Goal: Find specific page/section

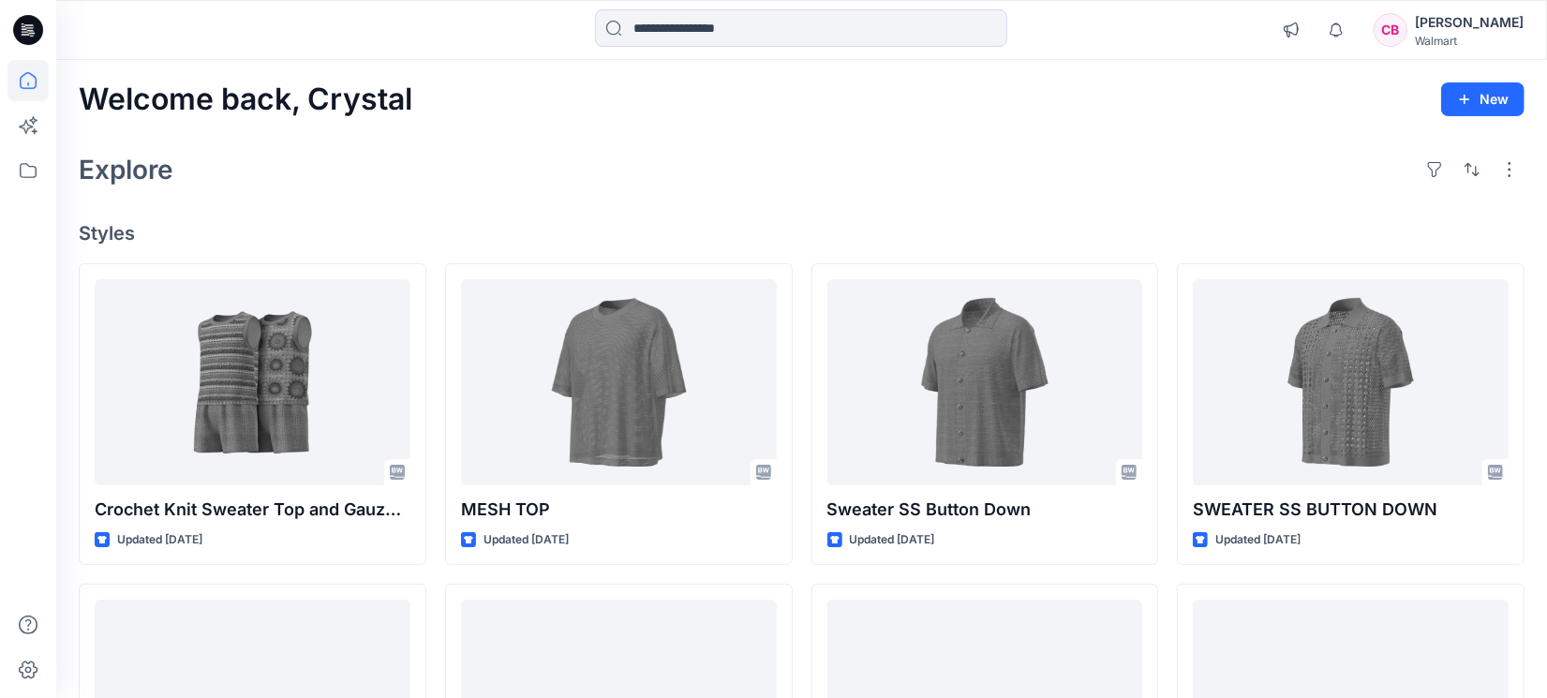
click at [0, 352] on div at bounding box center [28, 349] width 56 height 698
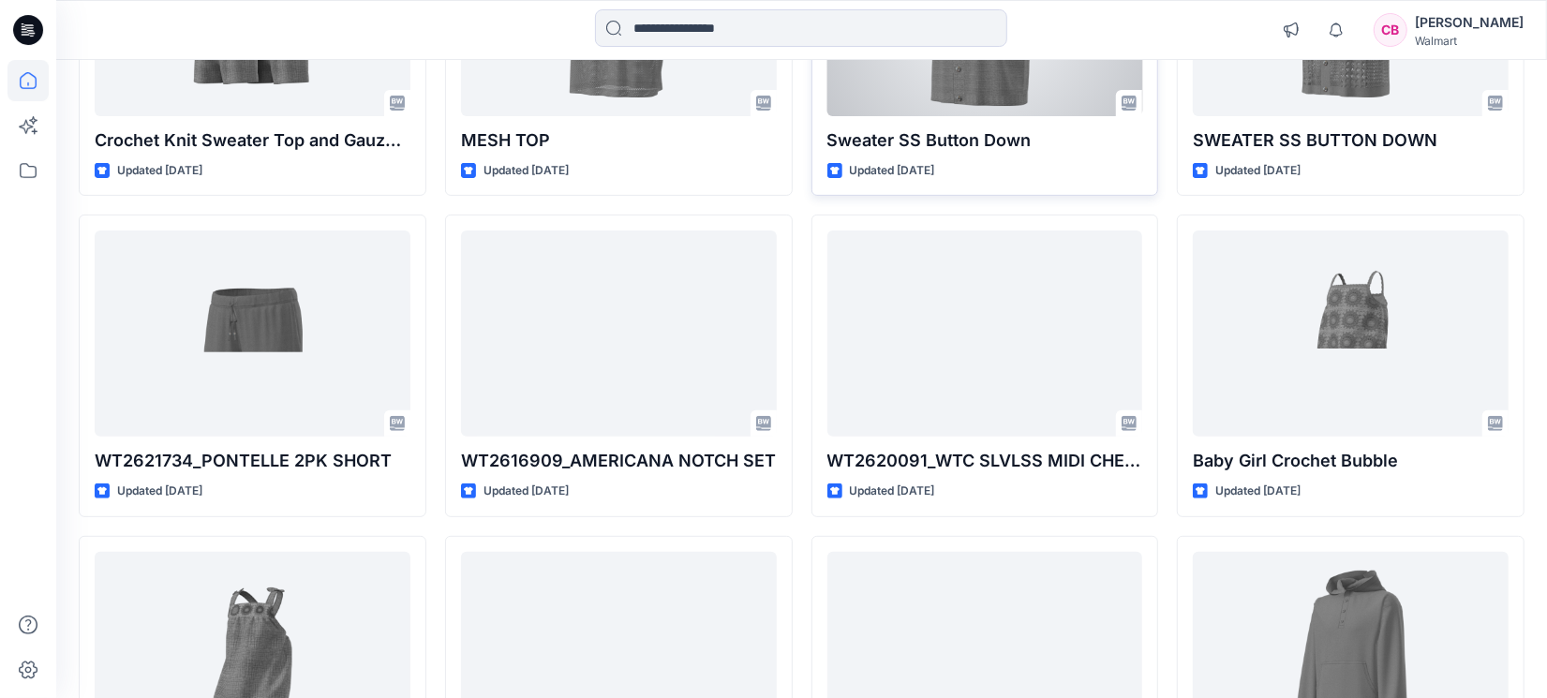
scroll to position [468, 0]
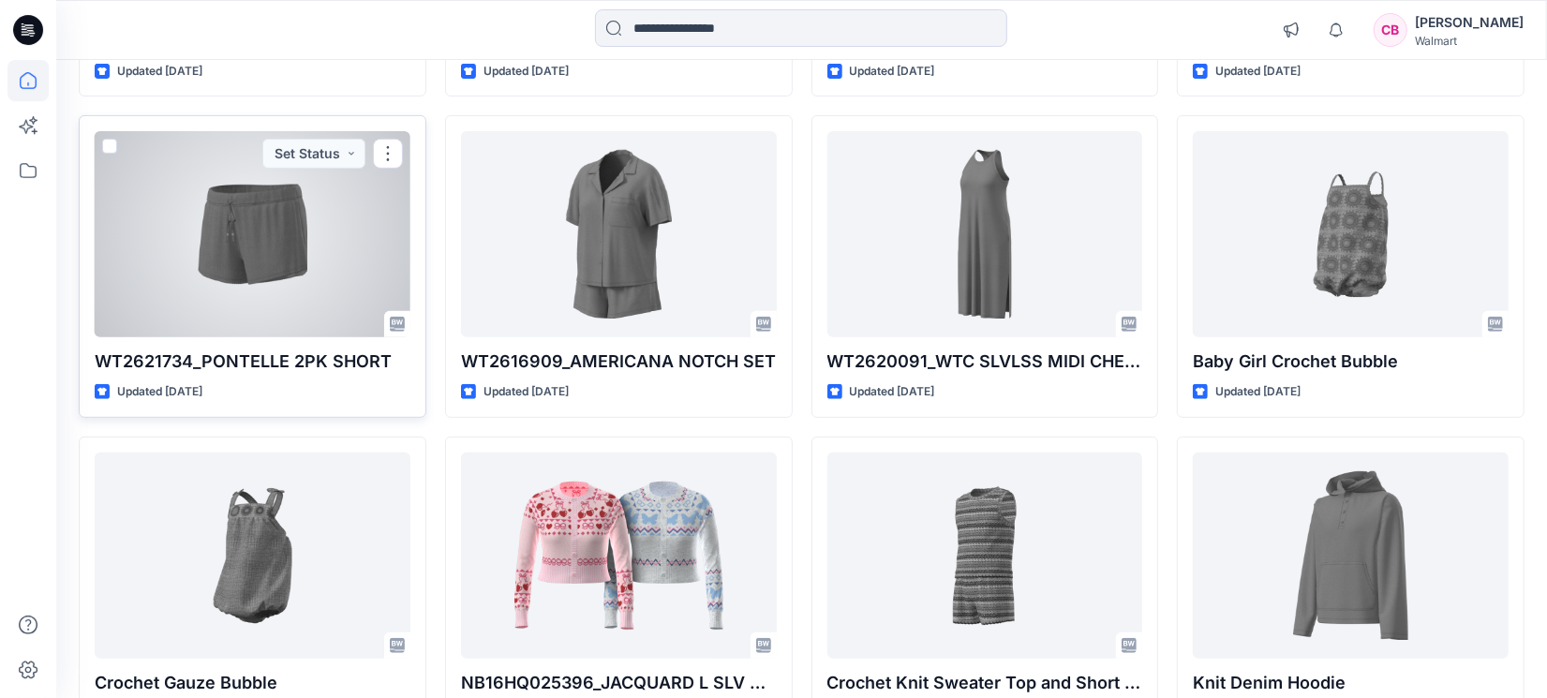
click at [275, 274] on div at bounding box center [253, 234] width 316 height 206
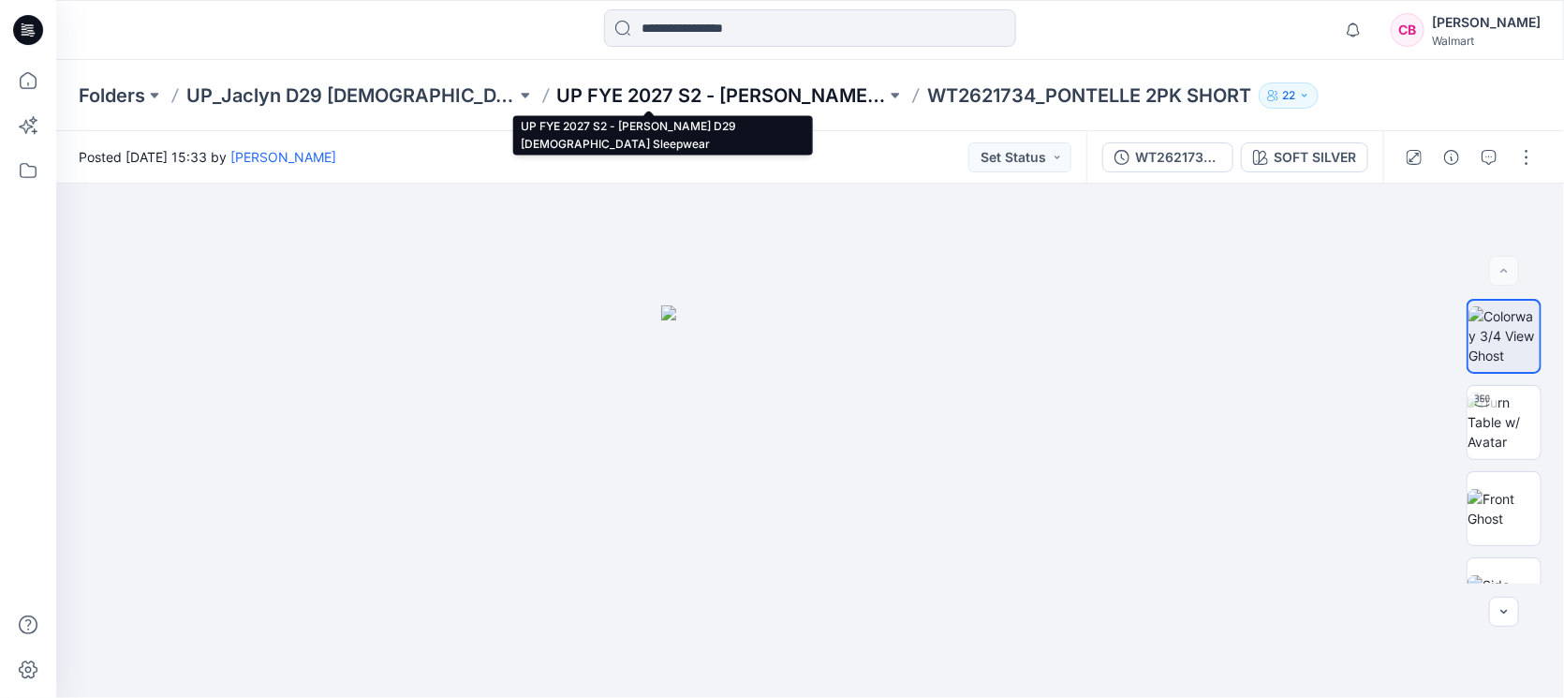
click at [673, 91] on p "UP FYE 2027 S2 - [PERSON_NAME] D29 [DEMOGRAPHIC_DATA] Sleepwear" at bounding box center [722, 95] width 330 height 26
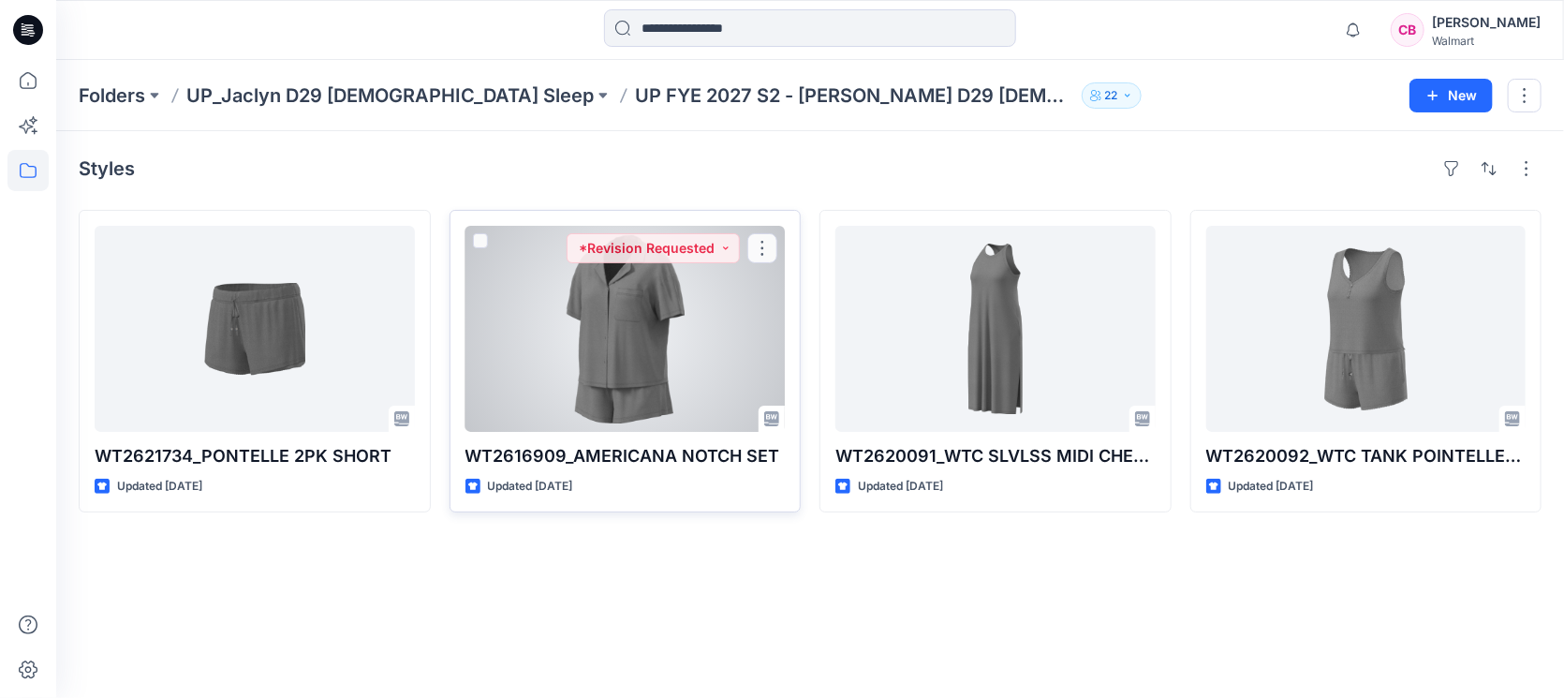
click at [654, 336] on div at bounding box center [626, 329] width 320 height 206
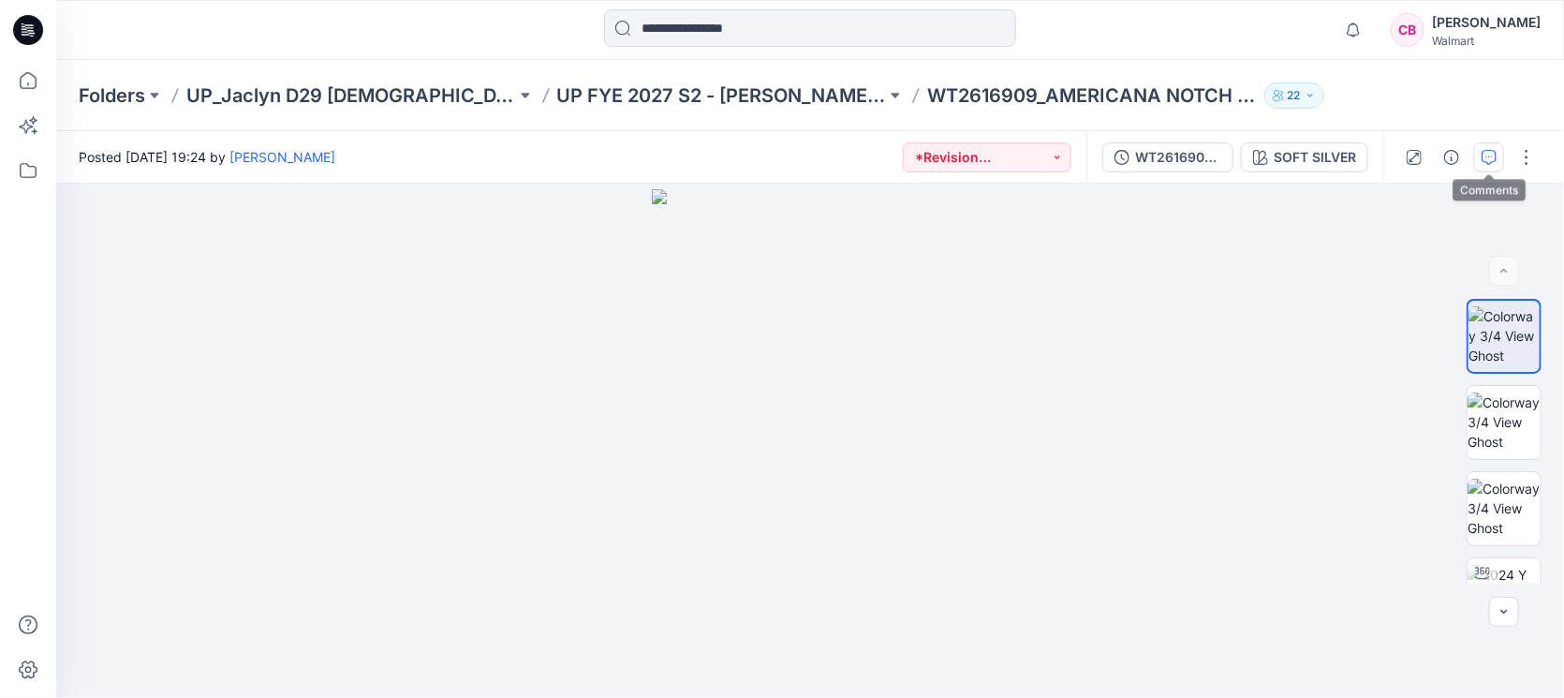
click at [1489, 154] on icon "button" at bounding box center [1489, 157] width 15 height 15
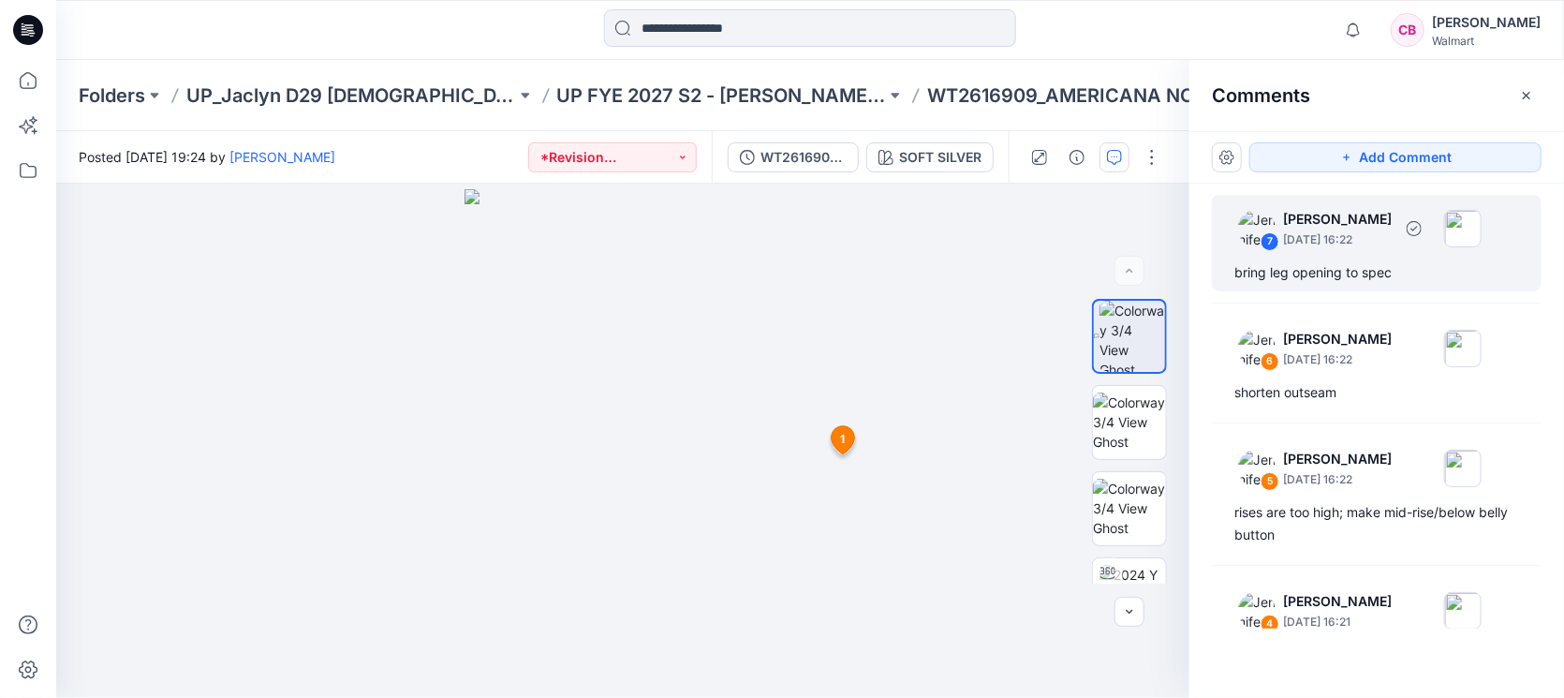
click at [1282, 262] on div "bring leg opening to spec" at bounding box center [1377, 272] width 285 height 22
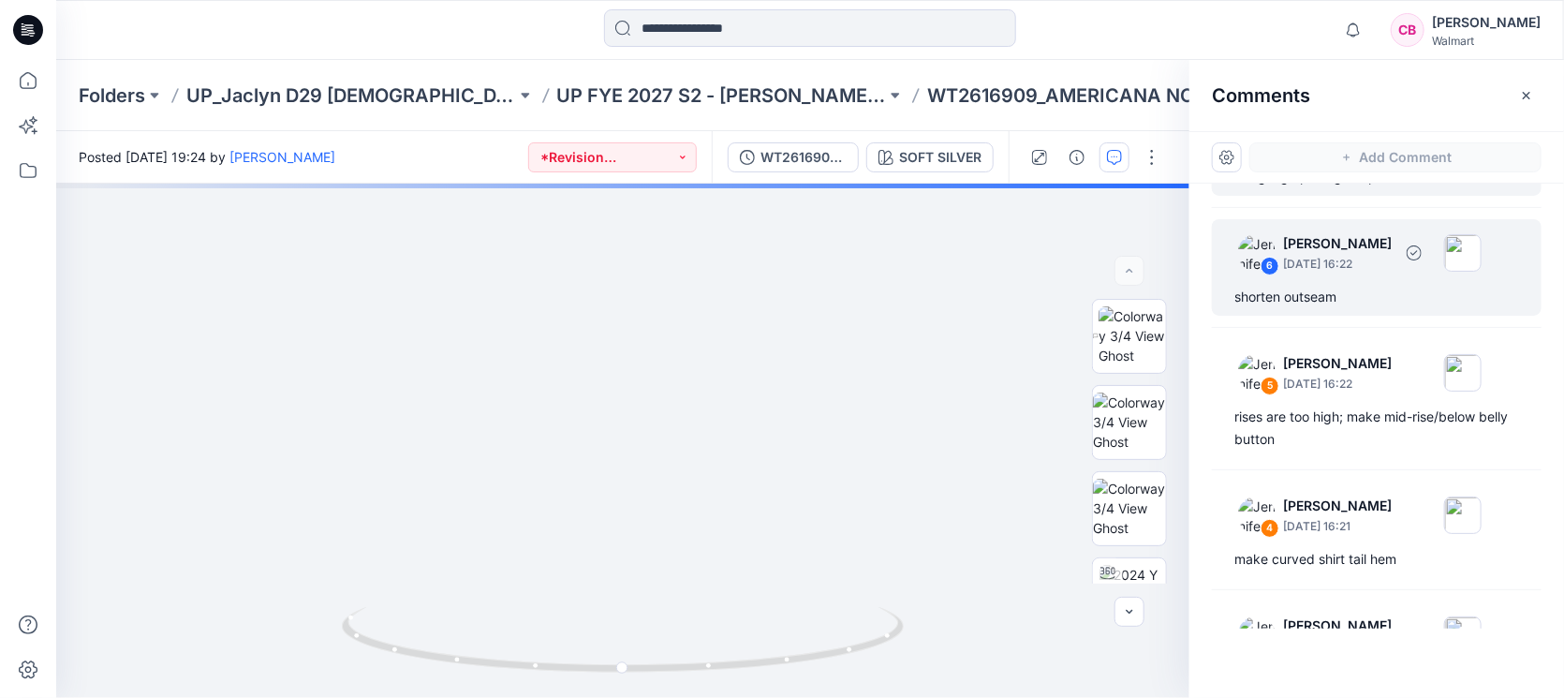
scroll to position [234, 0]
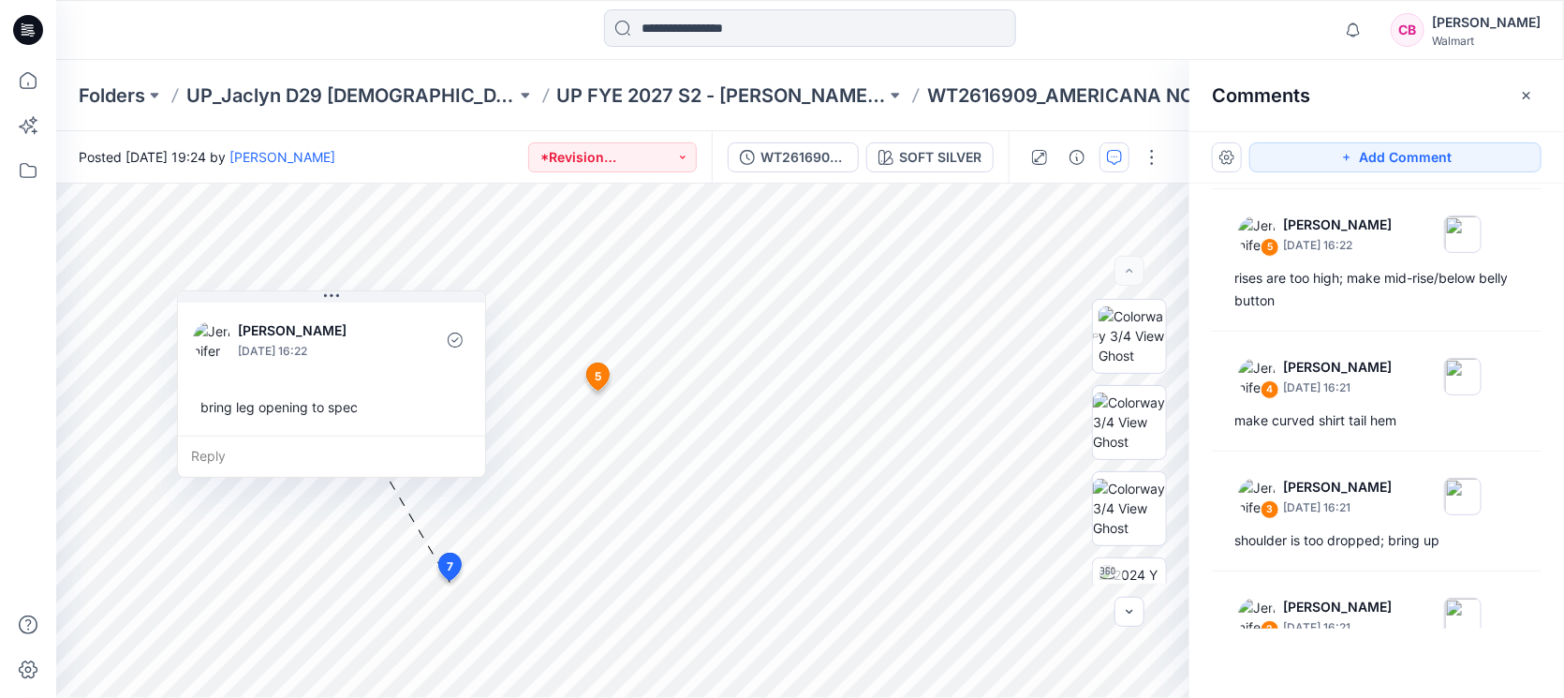
click at [0, 507] on div at bounding box center [28, 349] width 56 height 698
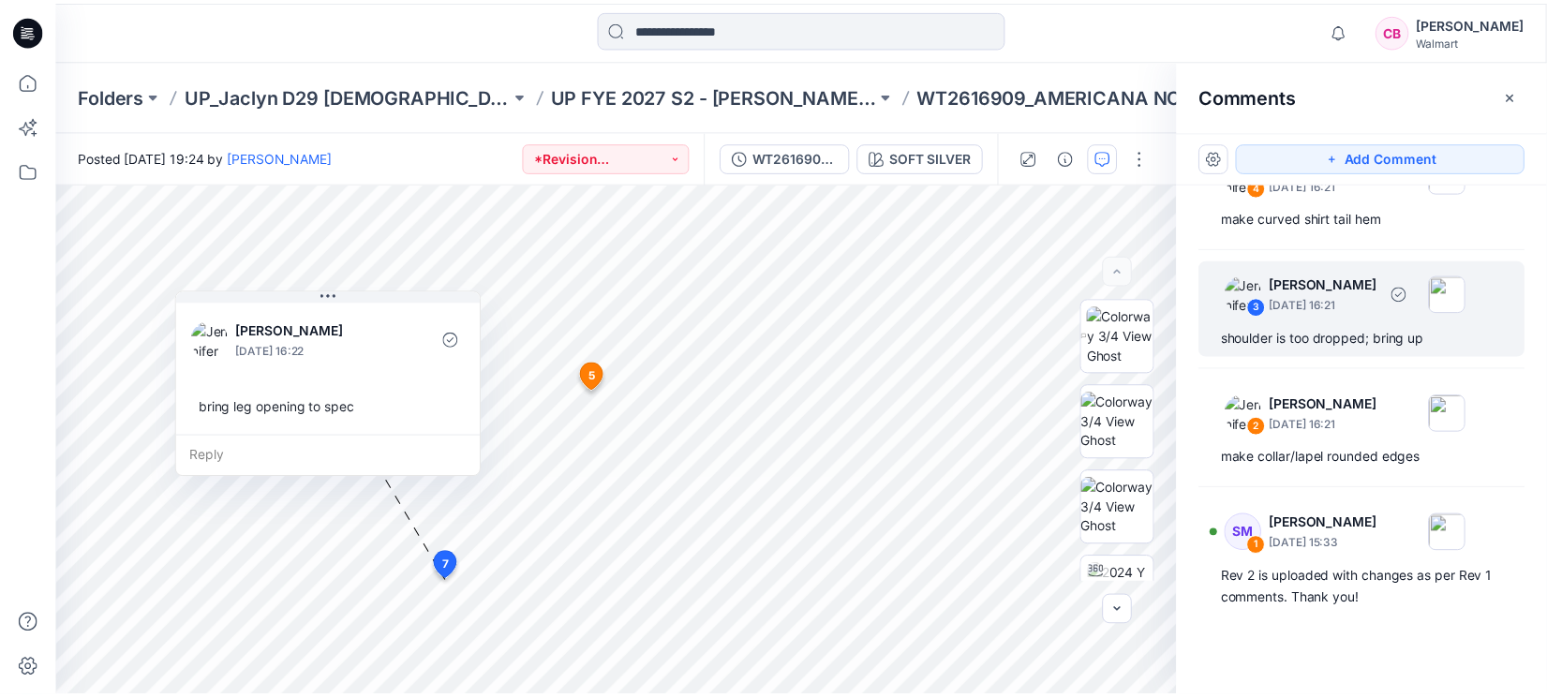
scroll to position [0, 0]
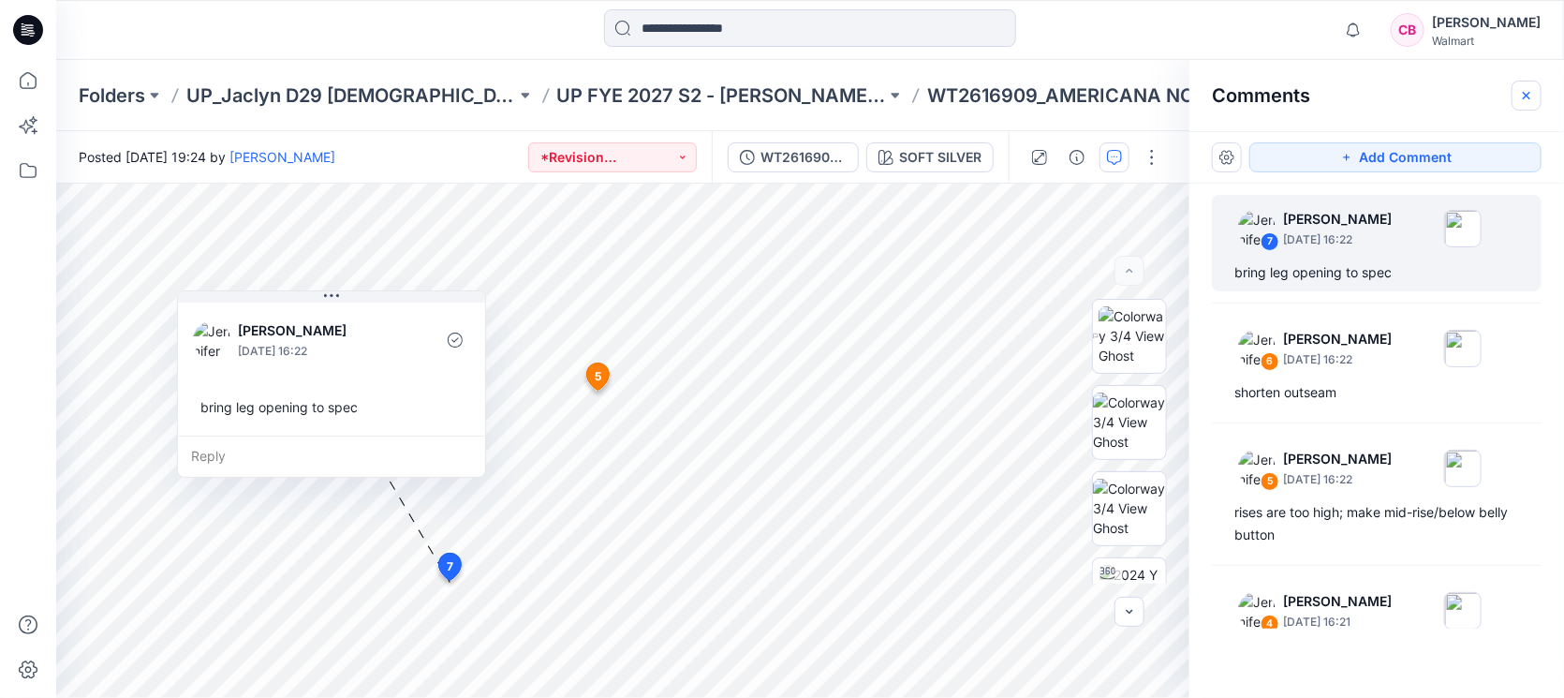
click at [1525, 96] on icon "button" at bounding box center [1526, 94] width 7 height 7
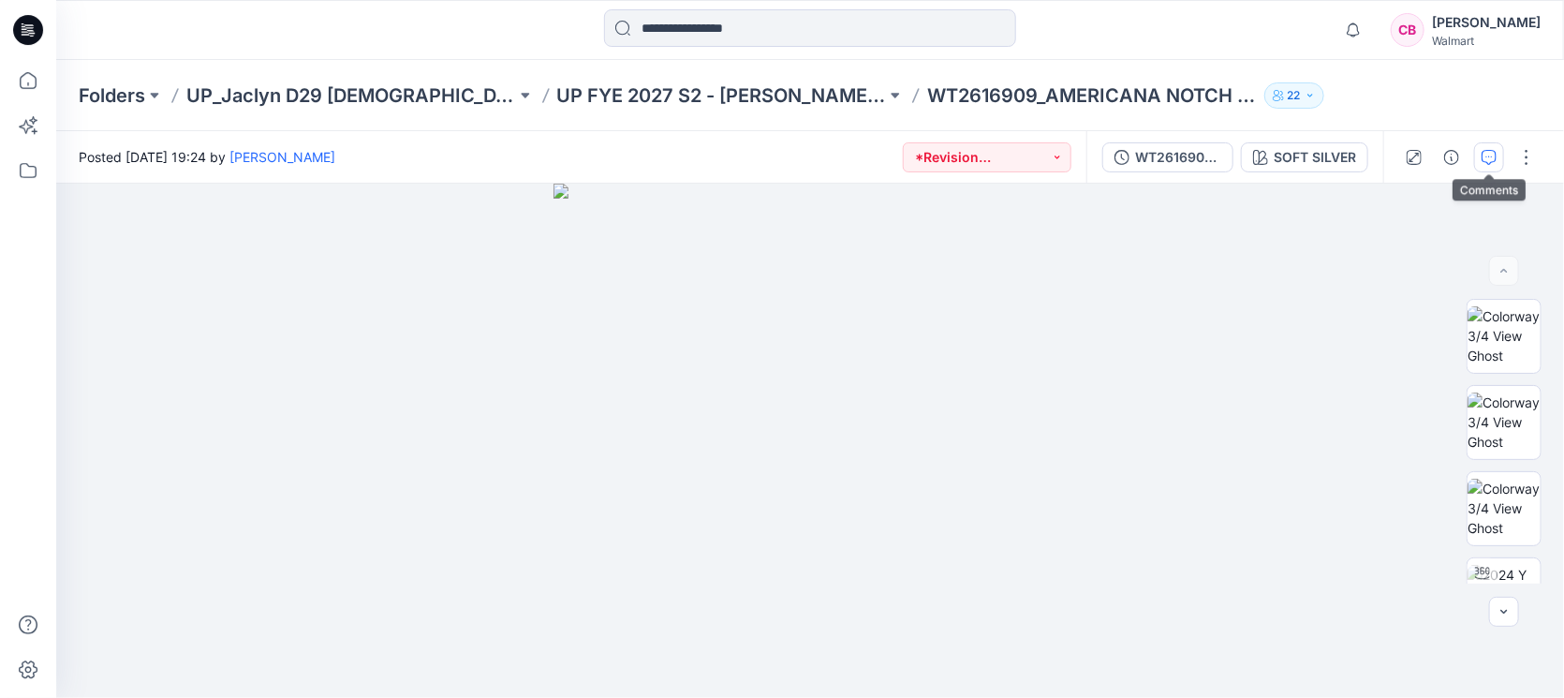
click at [1481, 150] on button "button" at bounding box center [1490, 157] width 30 height 30
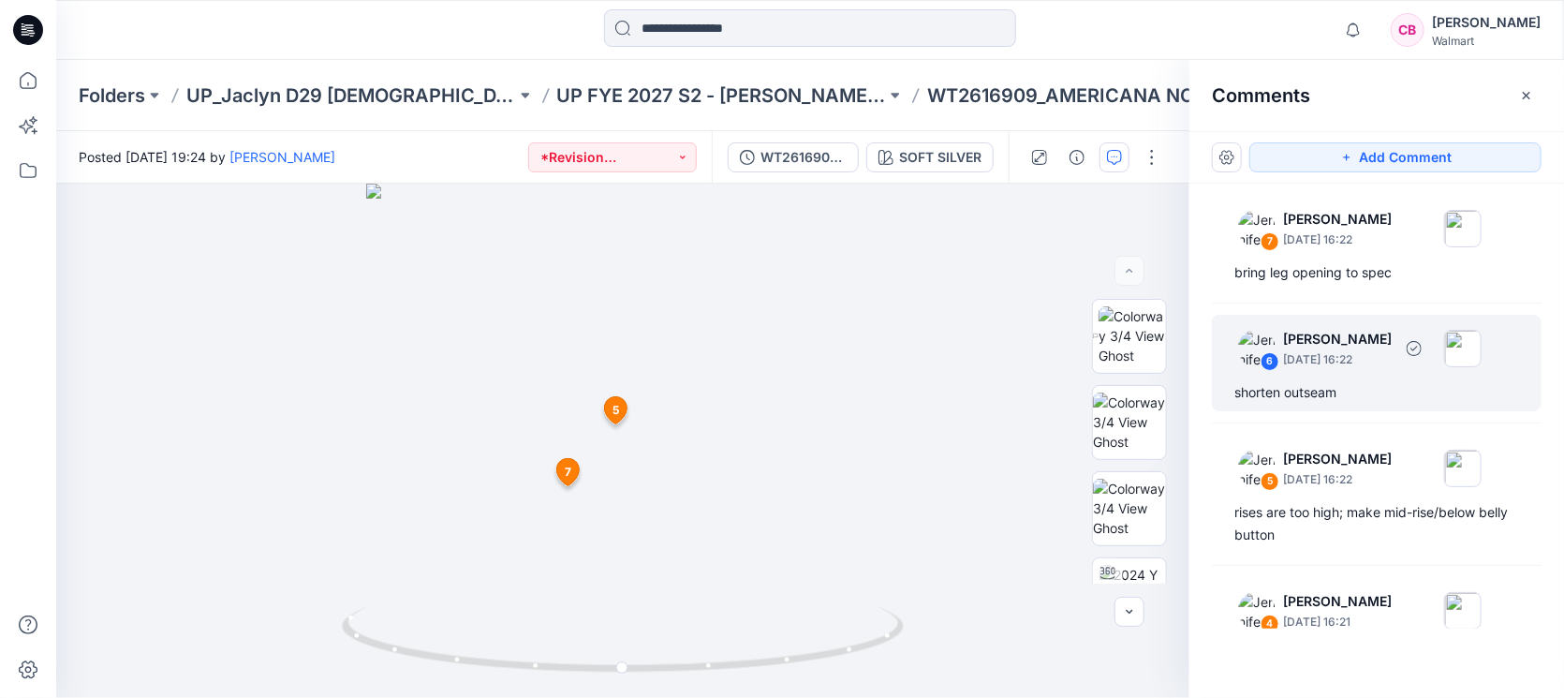
click at [1344, 249] on p "[DATE] 16:22" at bounding box center [1337, 239] width 109 height 19
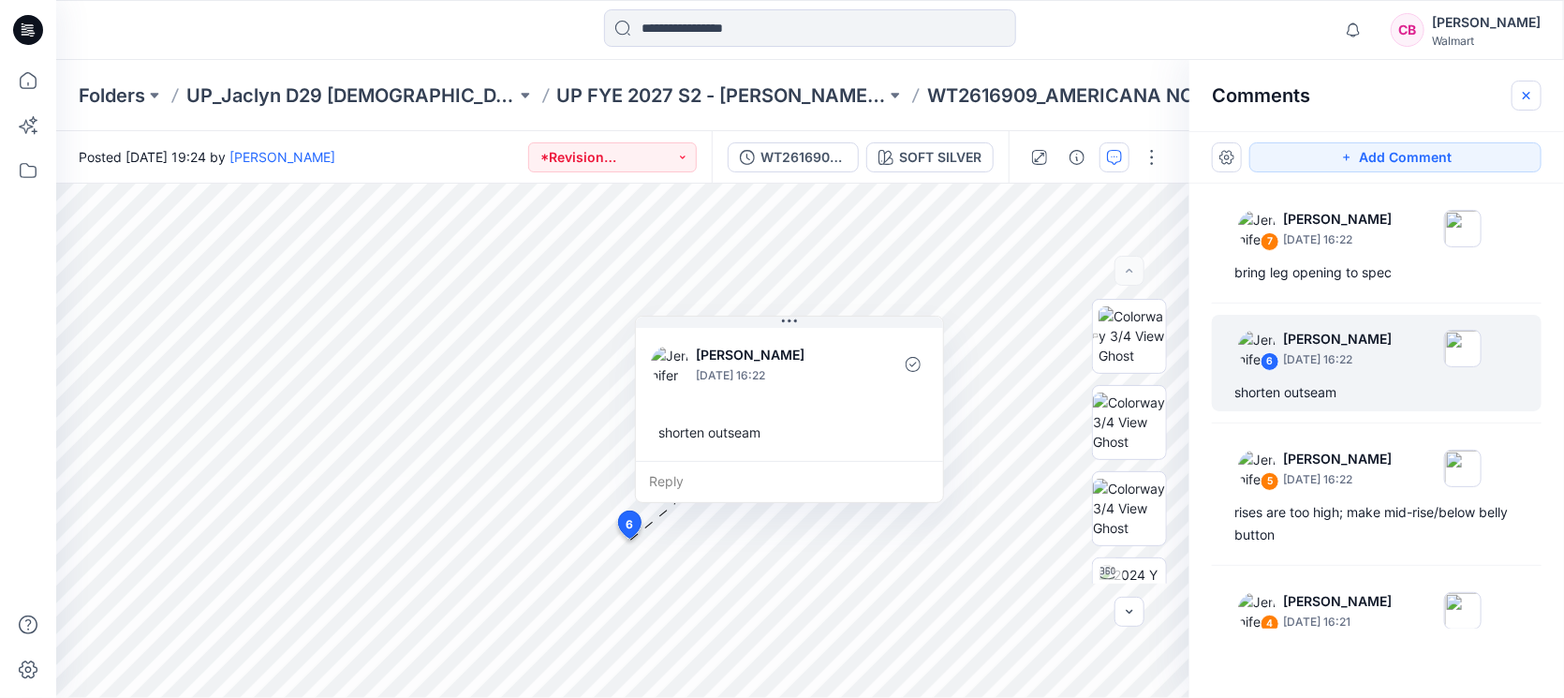
click at [1530, 88] on icon "button" at bounding box center [1526, 95] width 15 height 15
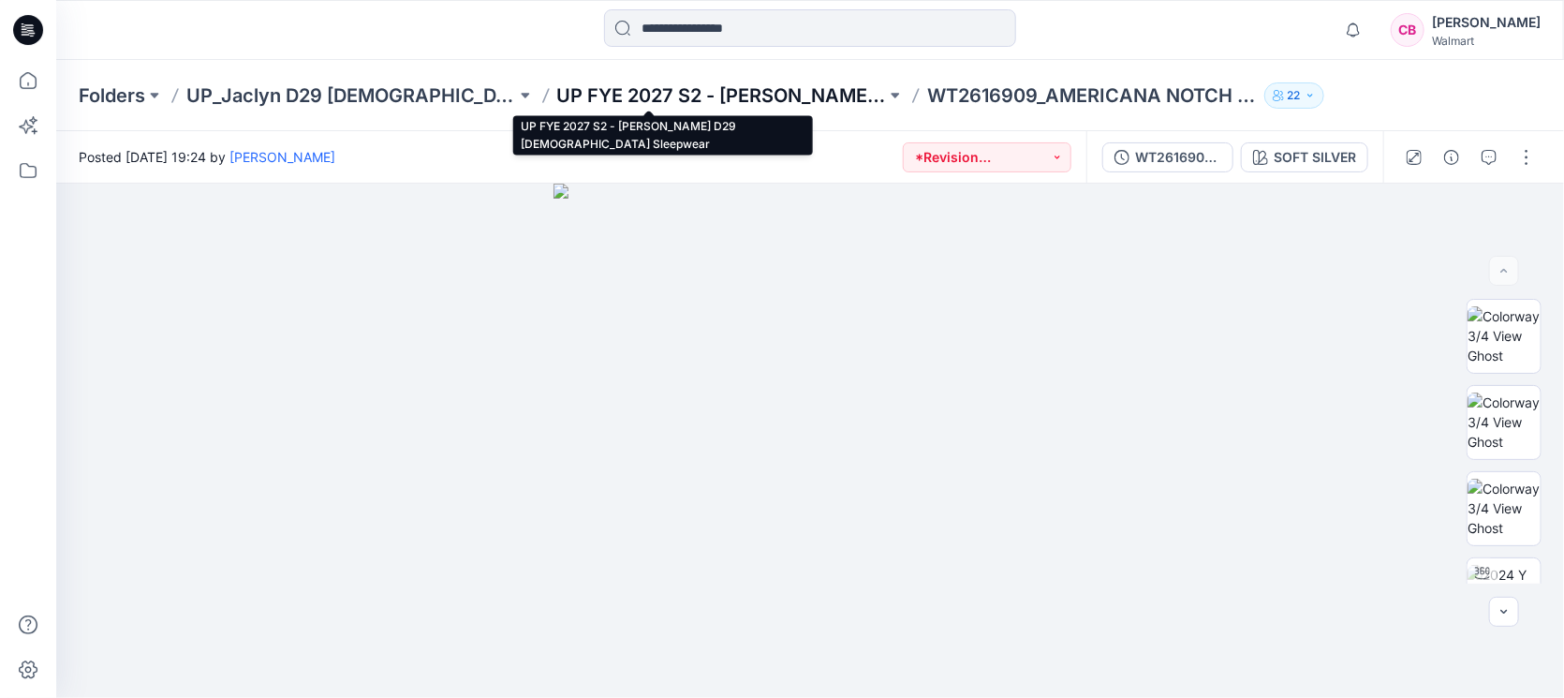
click at [590, 94] on p "UP FYE 2027 S2 - [PERSON_NAME] D29 [DEMOGRAPHIC_DATA] Sleepwear" at bounding box center [722, 95] width 330 height 26
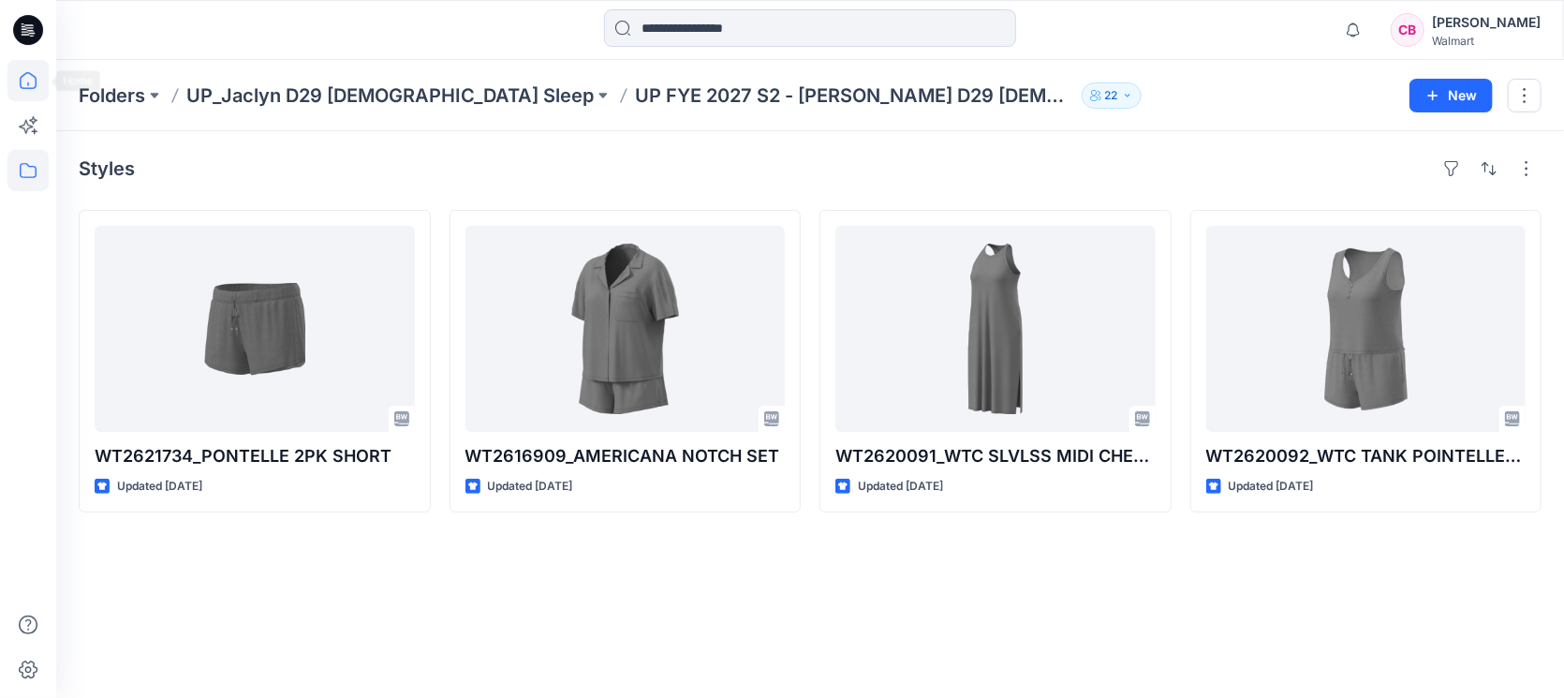
drag, startPoint x: 55, startPoint y: 74, endPoint x: 30, endPoint y: 77, distance: 25.4
click at [52, 75] on div at bounding box center [28, 349] width 56 height 698
click at [26, 78] on icon at bounding box center [27, 80] width 41 height 41
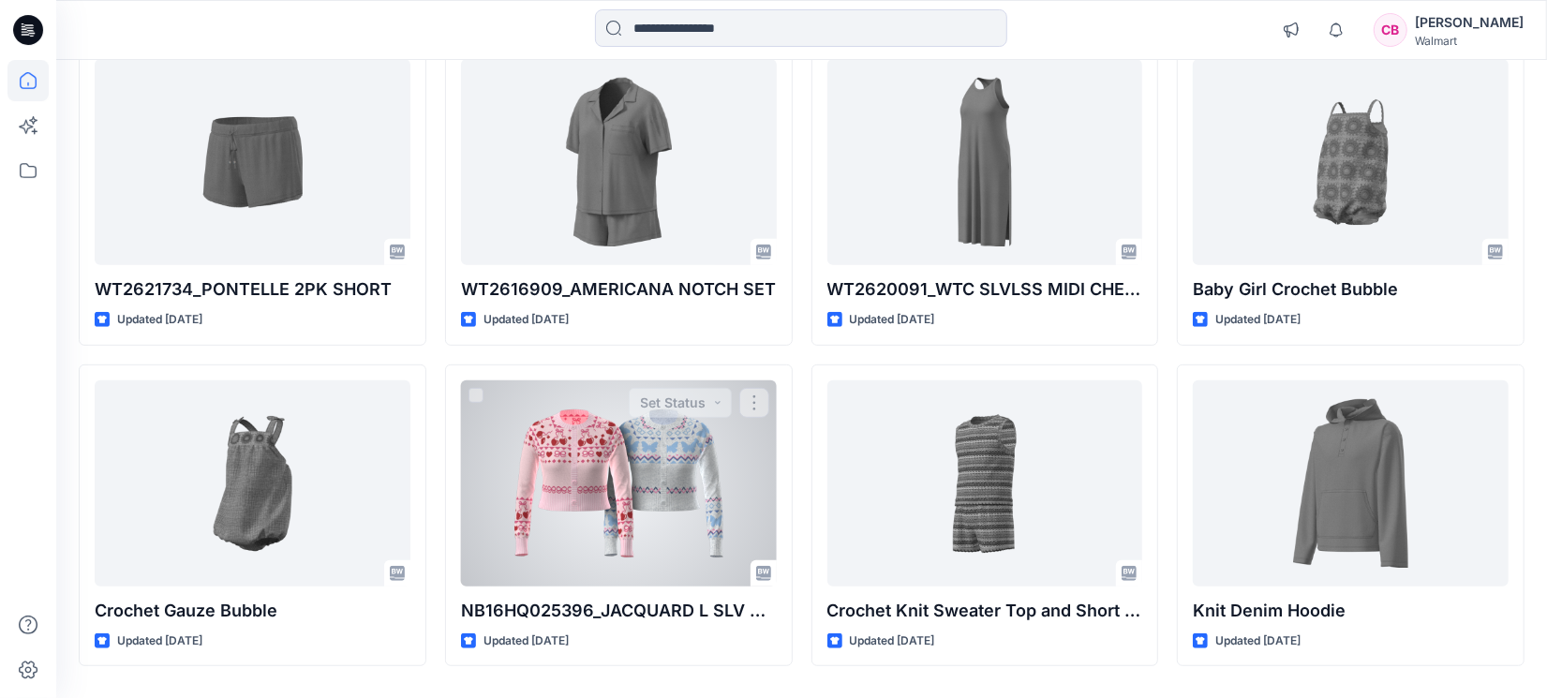
scroll to position [598, 0]
